Goal: Browse casually: Explore the website without a specific task or goal

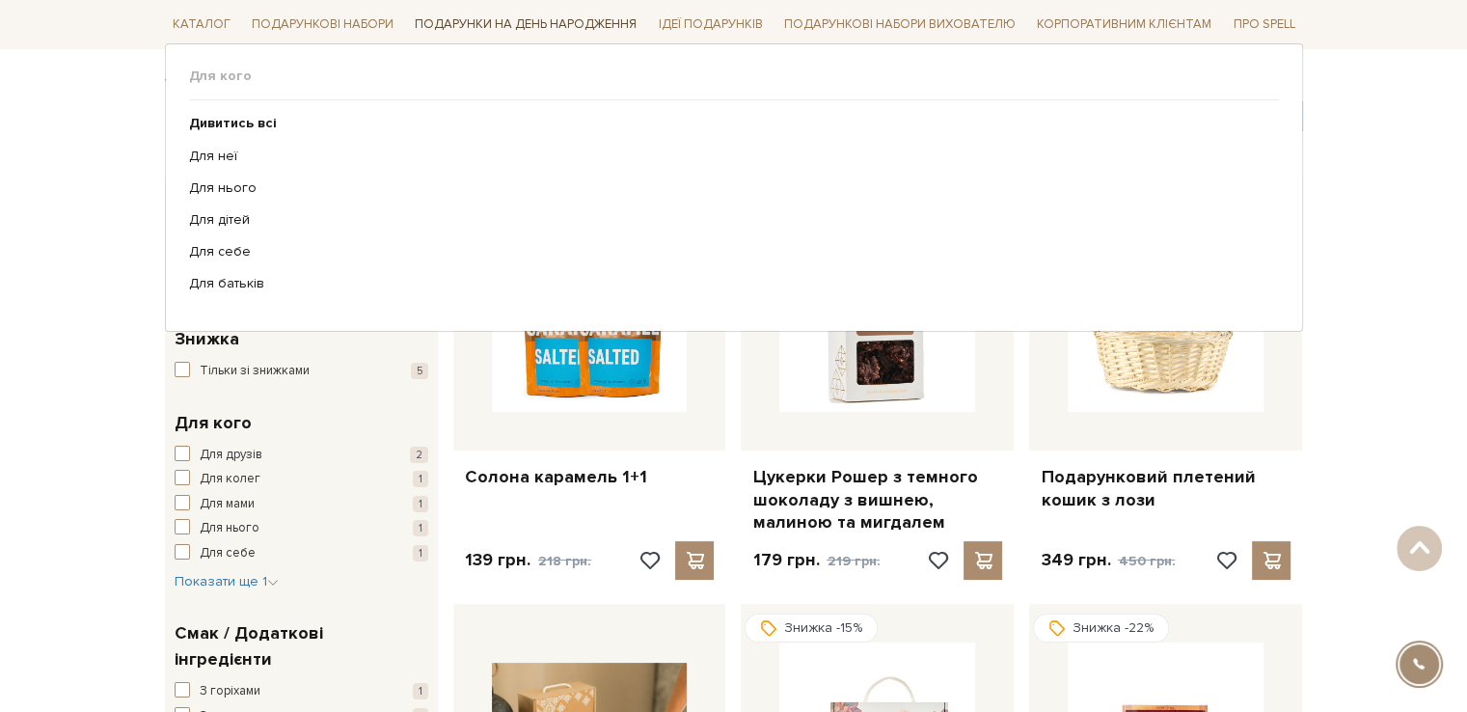
click at [494, 24] on link "Подарунки на День народження" at bounding box center [525, 25] width 237 height 30
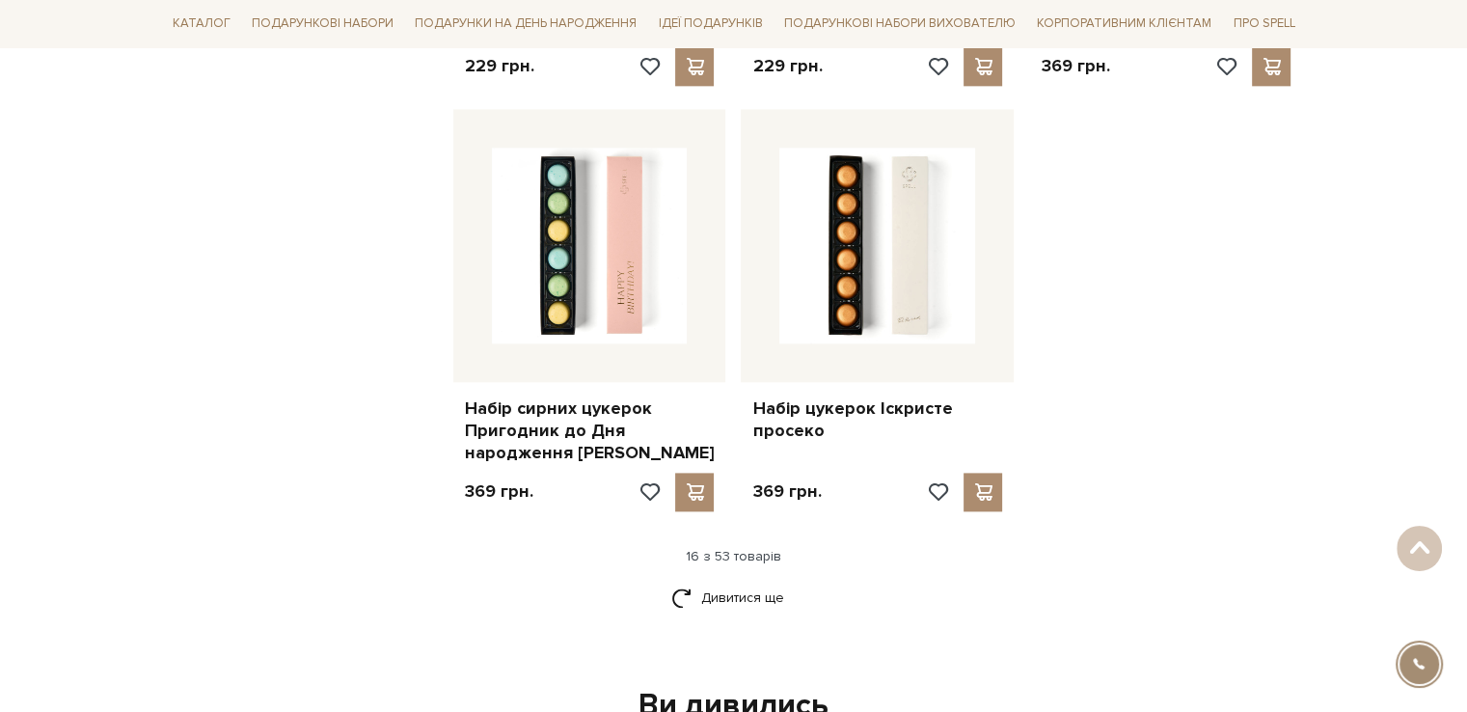
scroll to position [2605, 0]
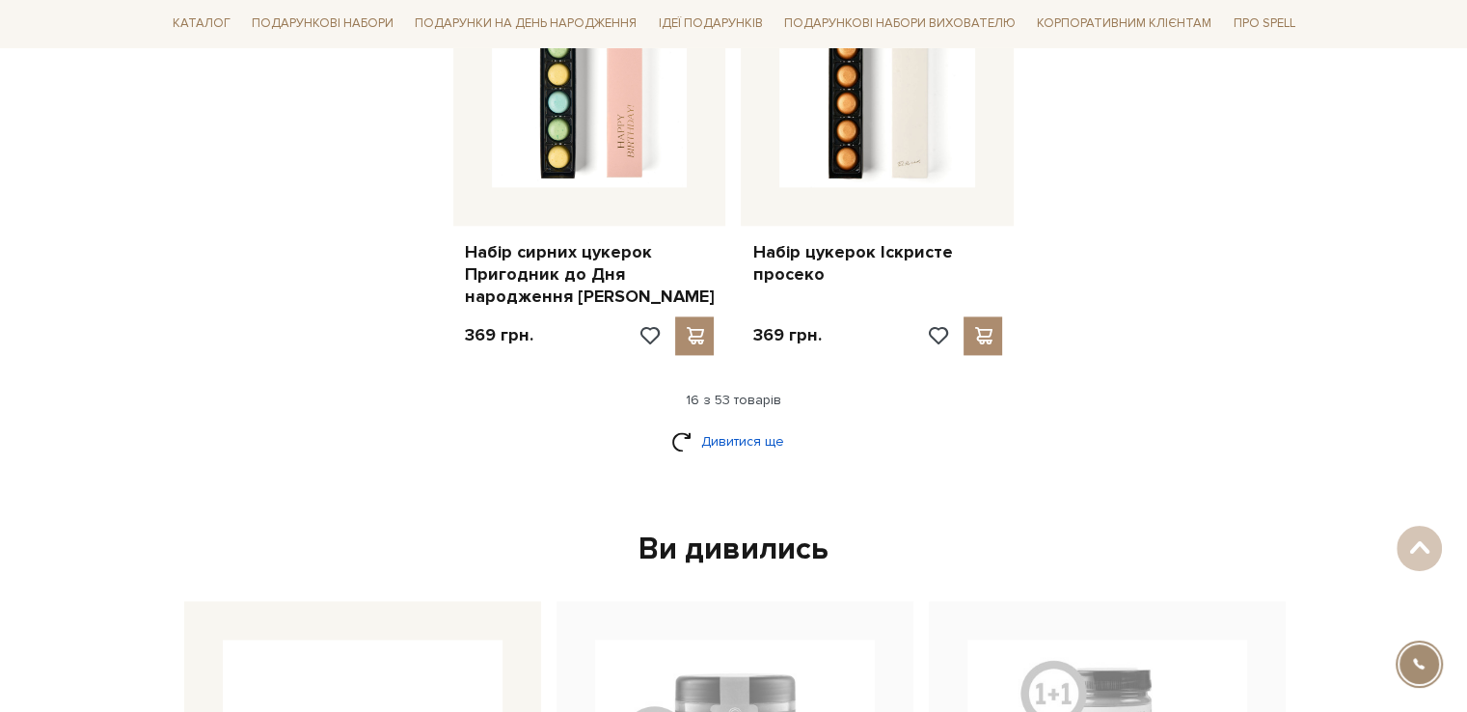
click at [740, 425] on link "Дивитися ще" at bounding box center [734, 442] width 125 height 34
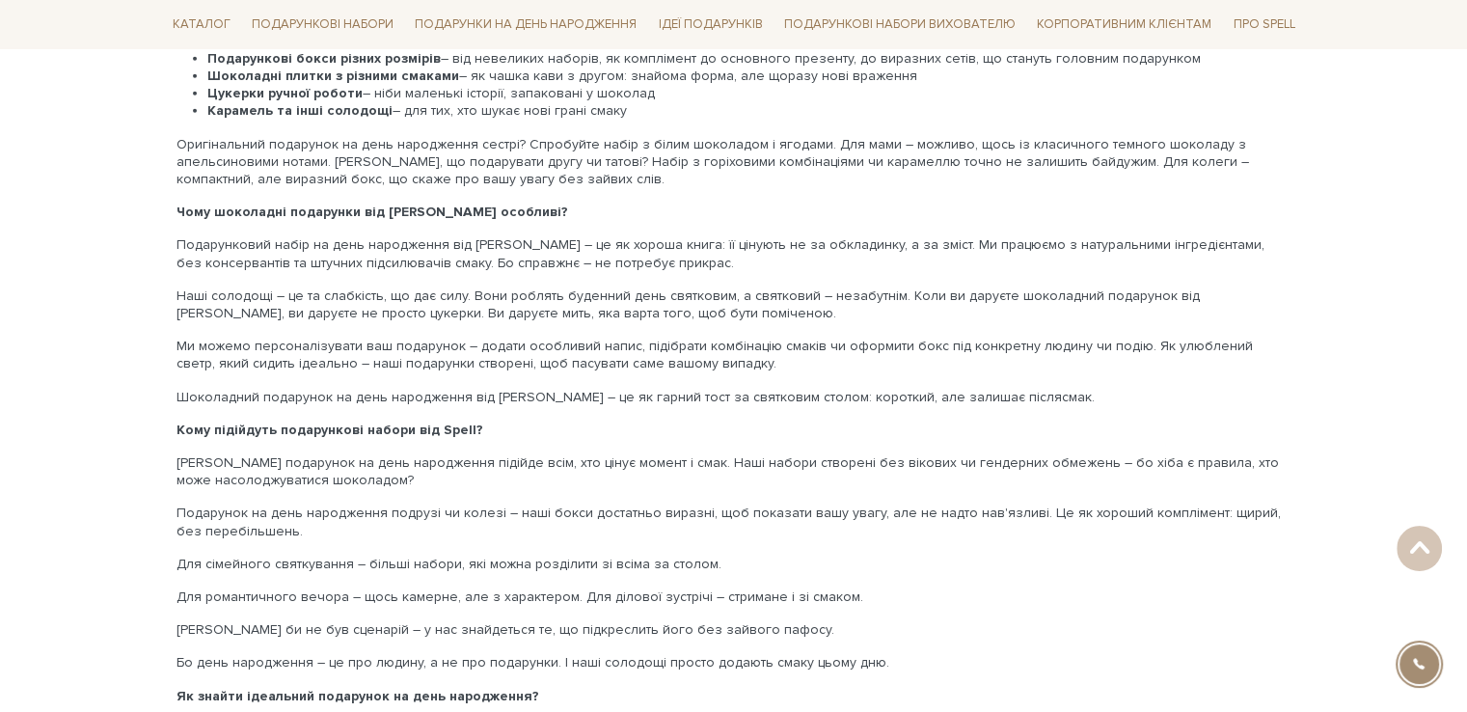
scroll to position [6368, 0]
